Goal: Find contact information: Find contact information

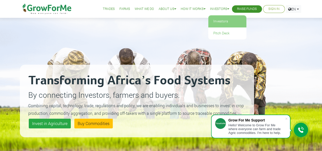
click at [228, 23] on link "Investors" at bounding box center [227, 22] width 38 height 12
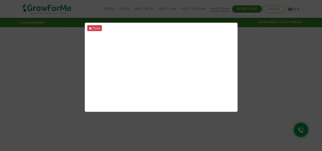
click at [206, 16] on div "Close" at bounding box center [161, 75] width 322 height 151
click at [72, 22] on div "Close" at bounding box center [161, 75] width 322 height 151
click at [247, 24] on div "Close" at bounding box center [161, 75] width 322 height 151
click at [98, 27] on button "Close" at bounding box center [94, 28] width 14 height 6
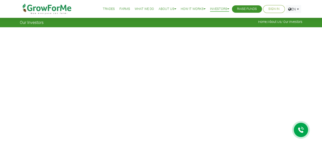
click at [52, 7] on img at bounding box center [47, 9] width 52 height 18
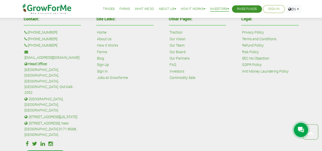
scroll to position [1300, 0]
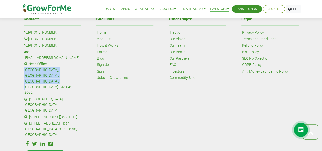
drag, startPoint x: 49, startPoint y: 58, endPoint x: 71, endPoint y: 68, distance: 23.5
click at [71, 68] on p ": Head Office: [GEOGRAPHIC_DATA], [GEOGRAPHIC_DATA], [GEOGRAPHIC_DATA]. GM-049-…" at bounding box center [52, 78] width 56 height 34
copy p "[GEOGRAPHIC_DATA], [GEOGRAPHIC_DATA], [GEOGRAPHIC_DATA], [GEOGRAPHIC_DATA]. GM-…"
